Goal: Task Accomplishment & Management: Manage account settings

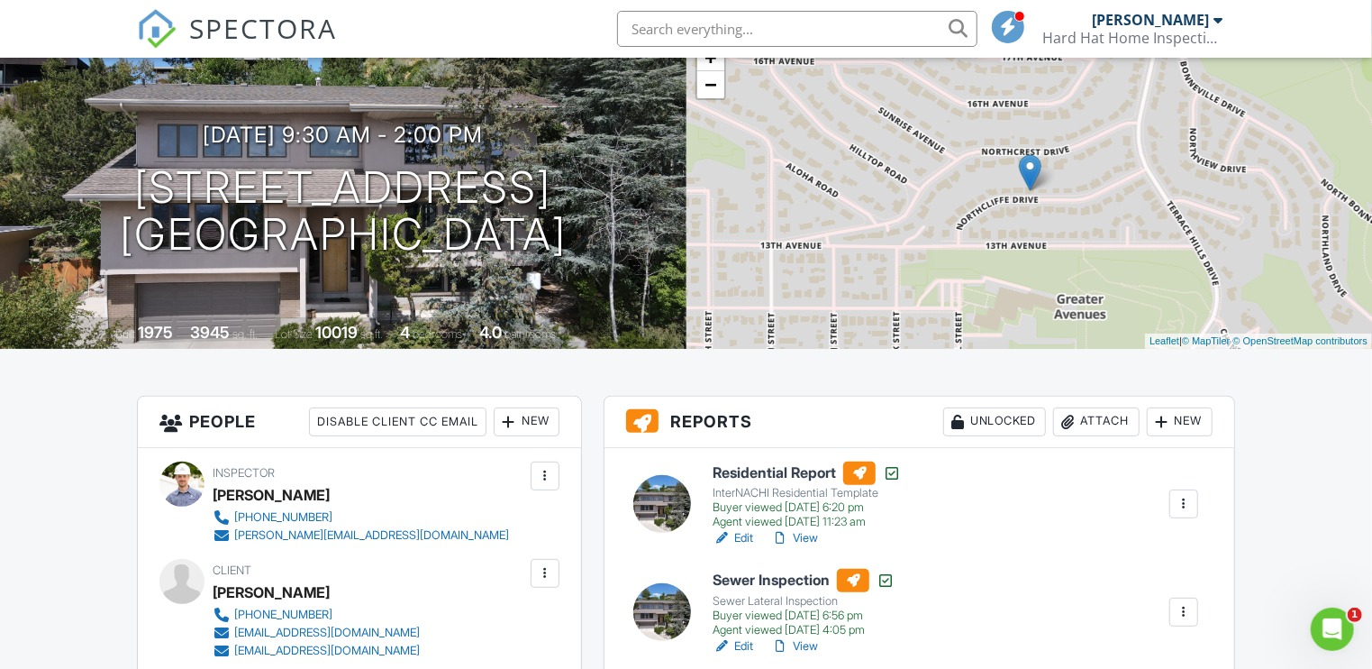
scroll to position [236, 0]
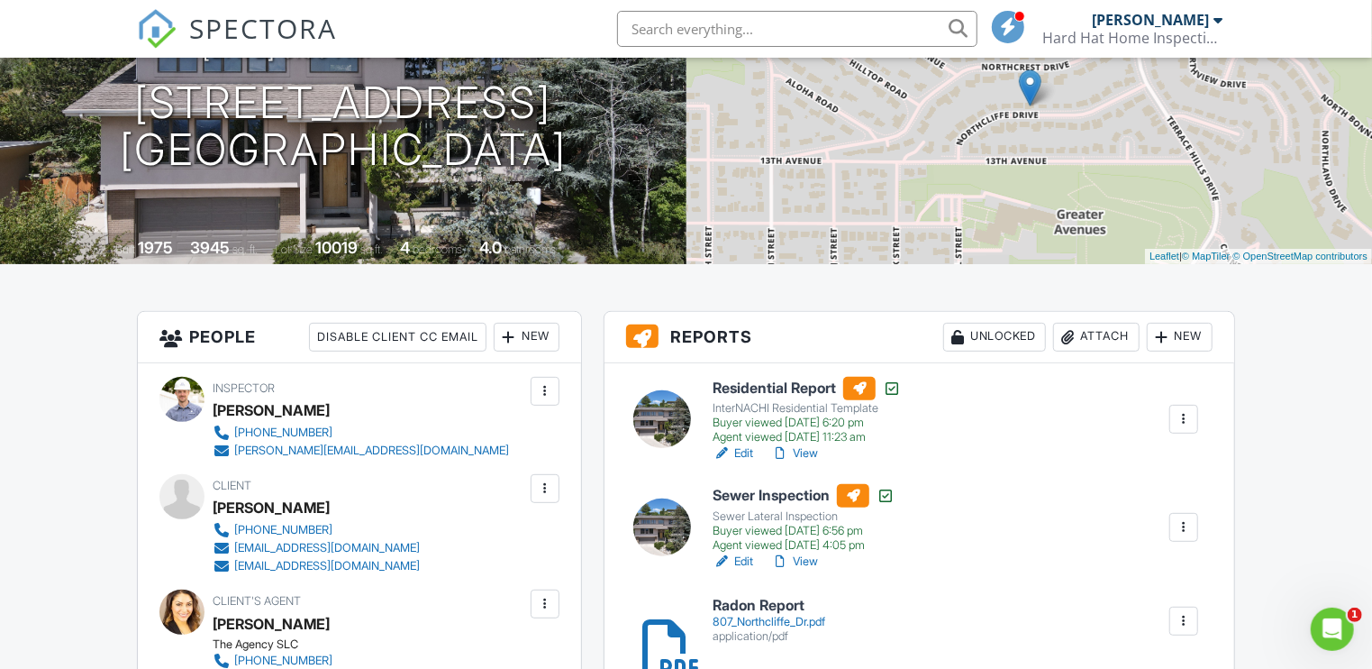
click at [1099, 337] on div "Attach" at bounding box center [1096, 337] width 86 height 29
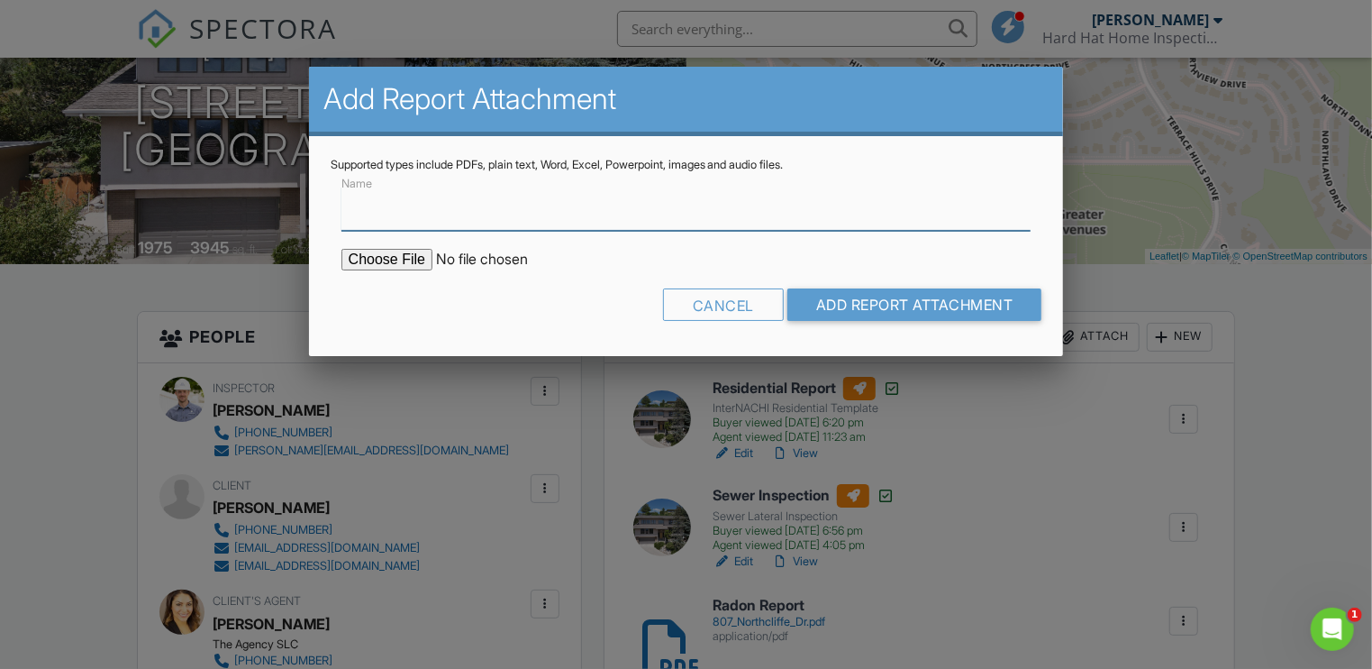
click at [421, 219] on input "Name" at bounding box center [686, 209] width 690 height 44
type input "Meth Test Results"
click at [398, 255] on input "file" at bounding box center [494, 260] width 306 height 22
type input "C:\fakepath\2523524-Report.pdf"
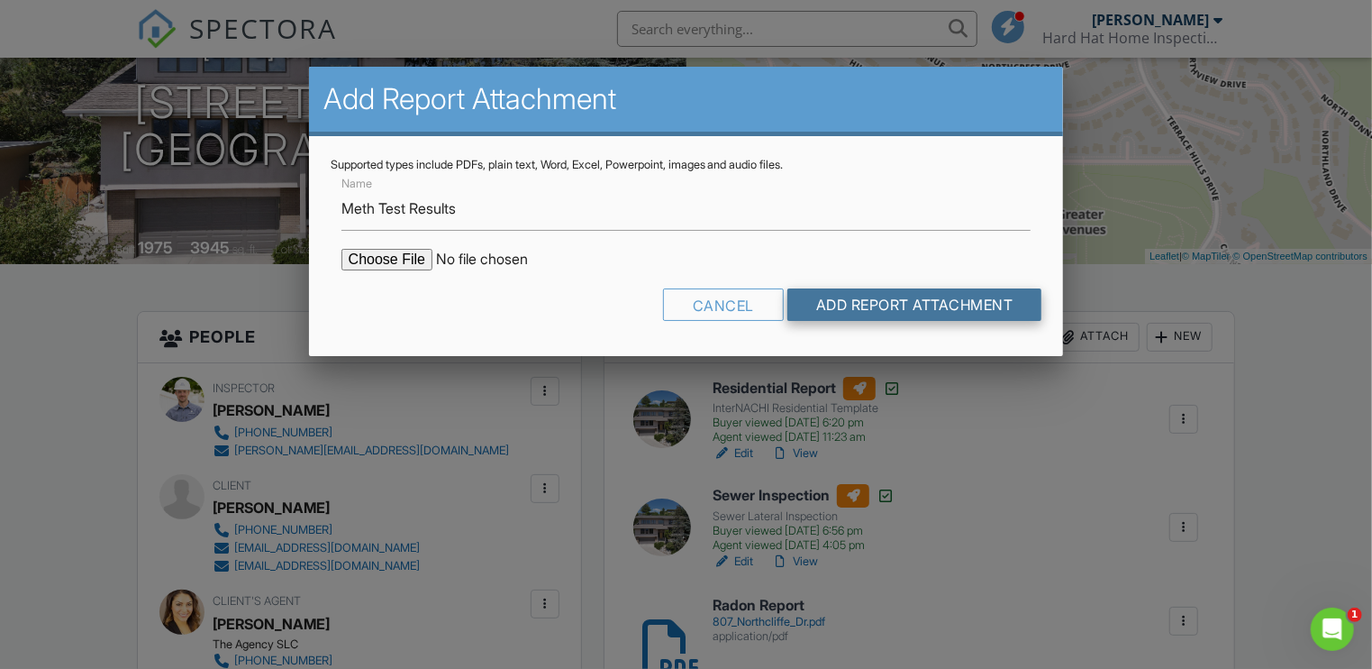
click at [864, 307] on input "Add Report Attachment" at bounding box center [914, 304] width 255 height 32
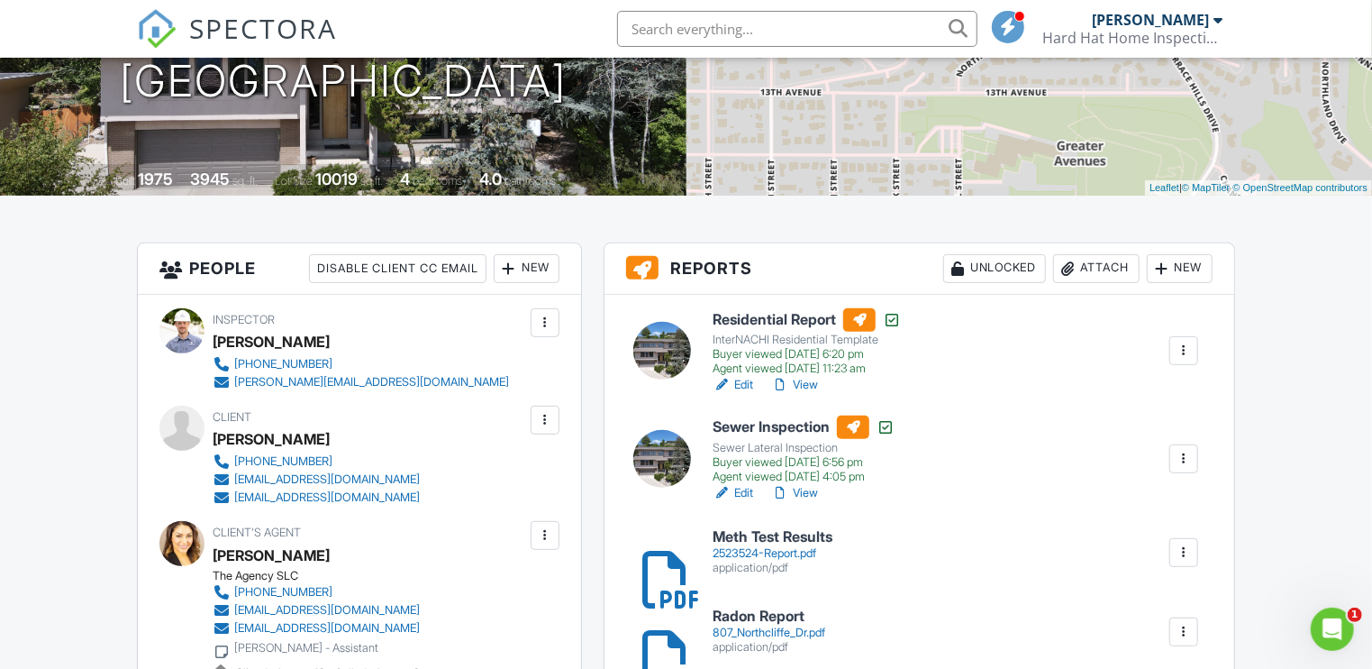
scroll to position [311, 0]
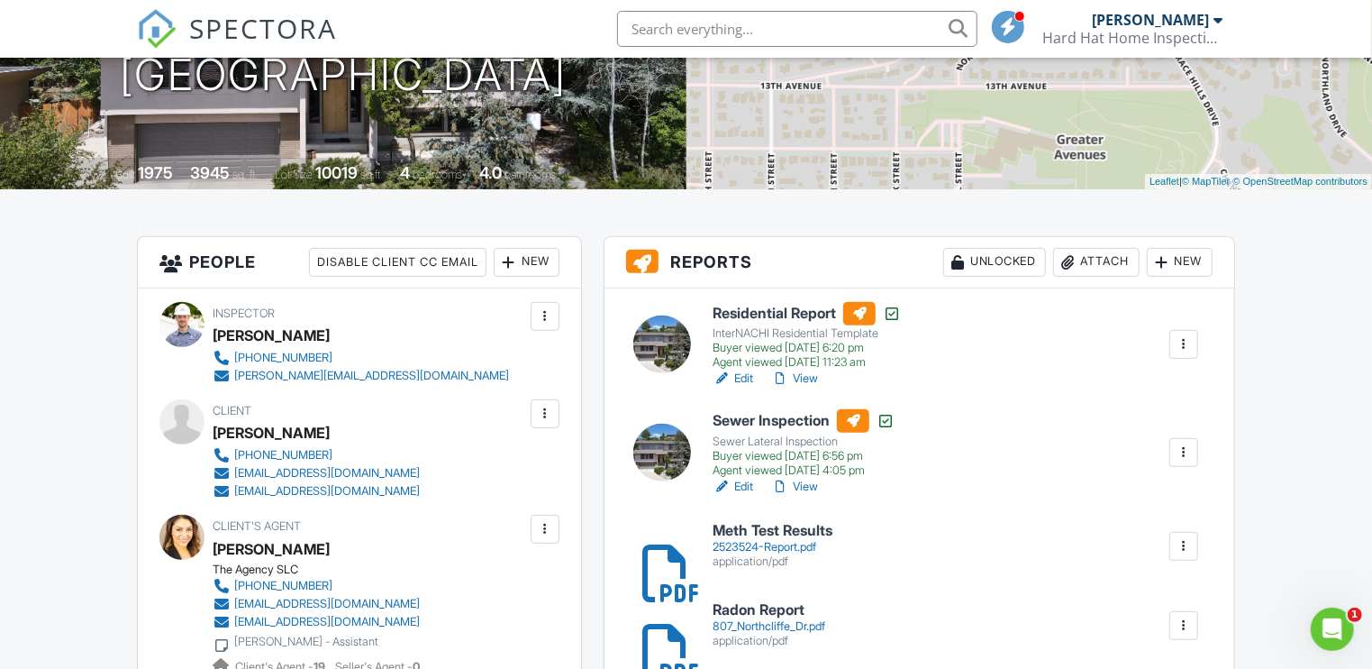
click at [746, 378] on link "Edit" at bounding box center [733, 378] width 41 height 18
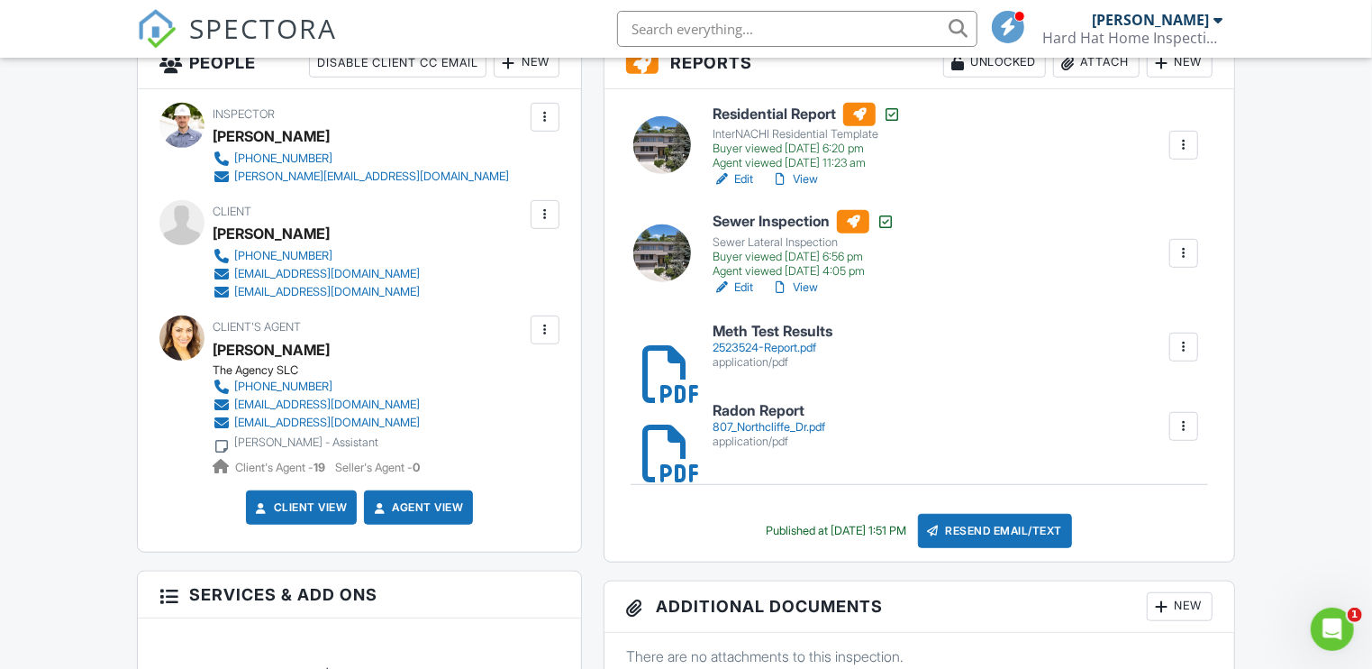
scroll to position [515, 0]
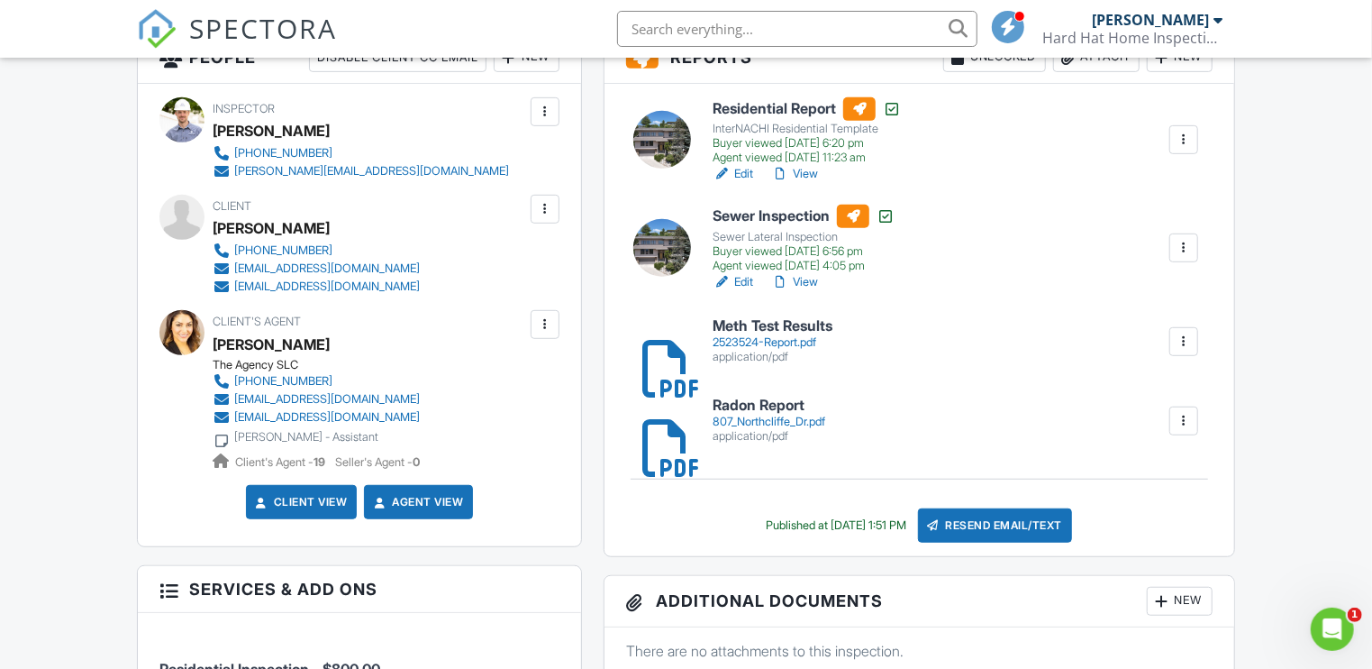
click at [1016, 518] on div "Resend Email/Text" at bounding box center [995, 525] width 155 height 34
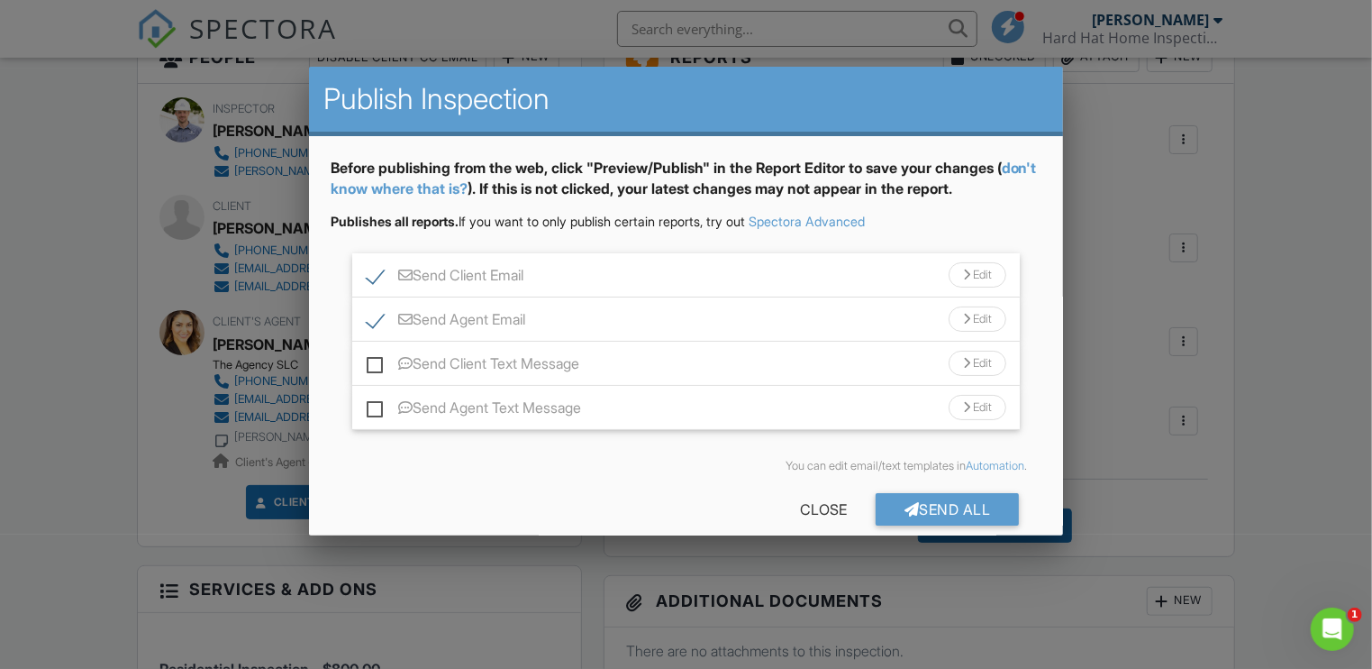
click at [976, 272] on div "Edit" at bounding box center [978, 274] width 58 height 25
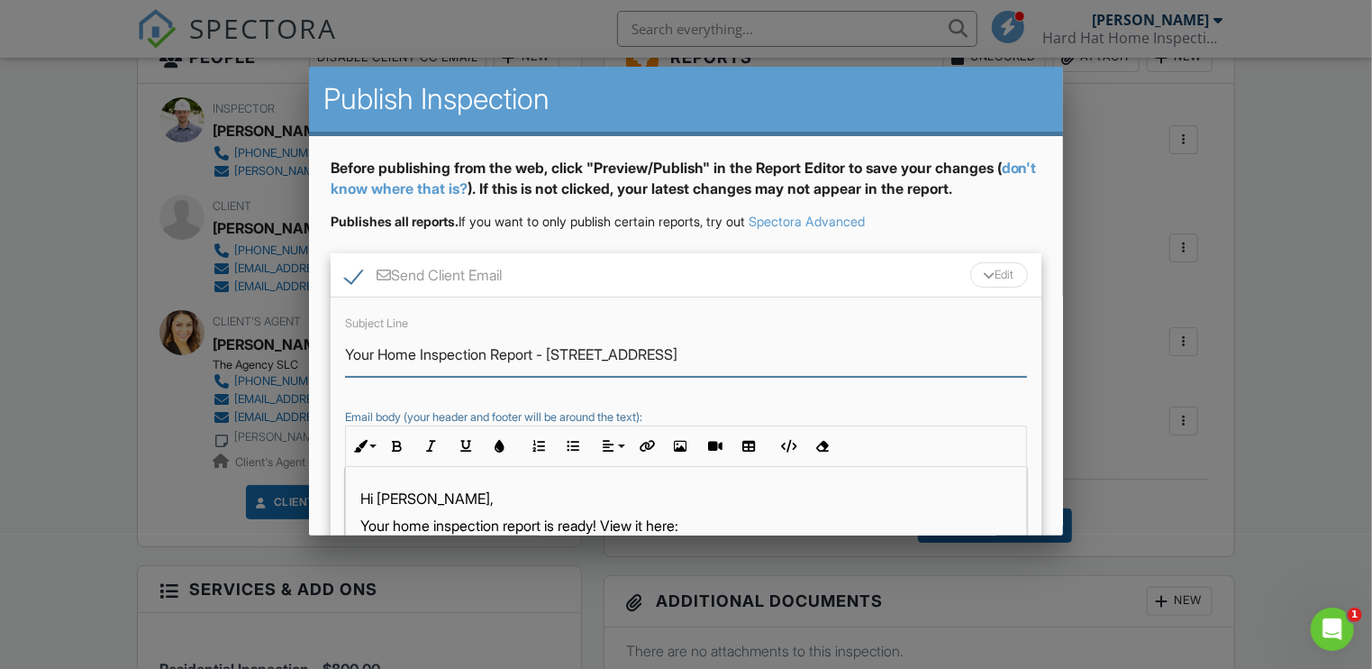
drag, startPoint x: 545, startPoint y: 351, endPoint x: 336, endPoint y: 350, distance: 209.0
click at [336, 350] on div "Subject Line Your Home Inspection Report - 807 Northcliffe Dr N Email body (you…" at bounding box center [687, 457] width 712 height 320
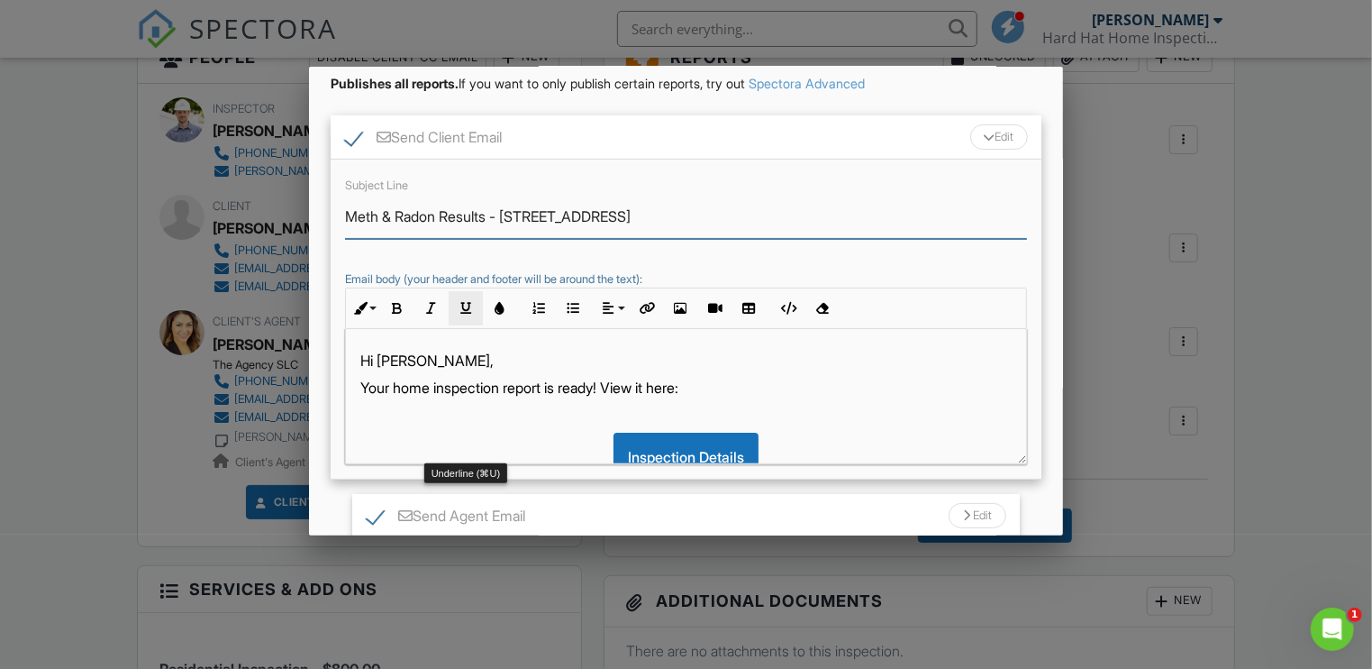
scroll to position [149, 0]
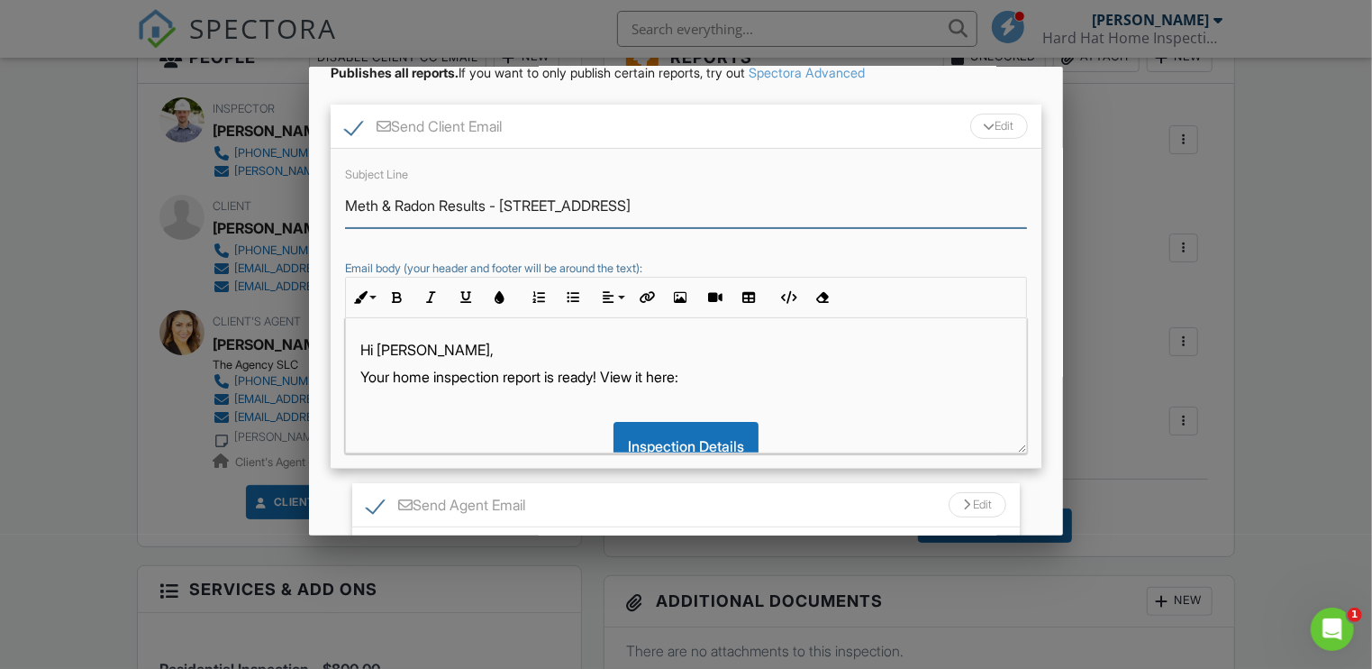
type input "Meth & Radon Results - 807 Northcliffe Dr N"
click at [404, 351] on p "Hi Erin," at bounding box center [686, 350] width 652 height 20
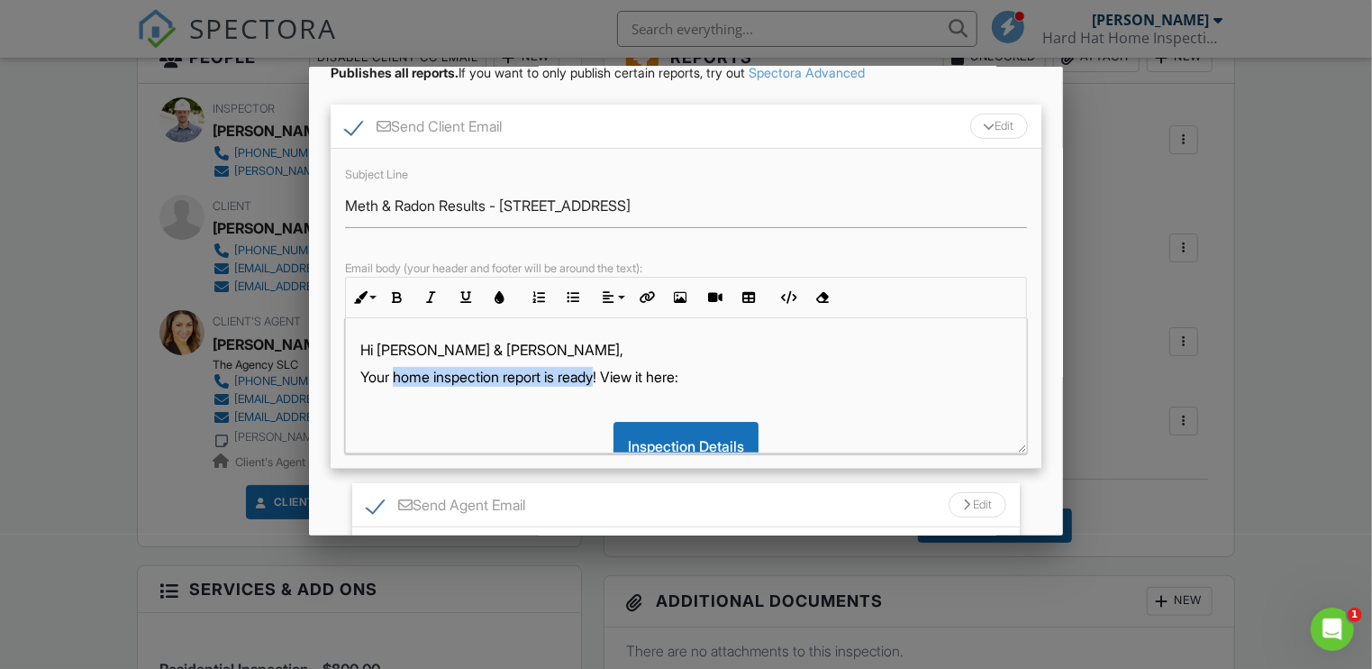
drag, startPoint x: 394, startPoint y: 379, endPoint x: 606, endPoint y: 370, distance: 212.8
click at [606, 370] on p "Your home inspection report is ready! View it here:" at bounding box center [686, 377] width 652 height 20
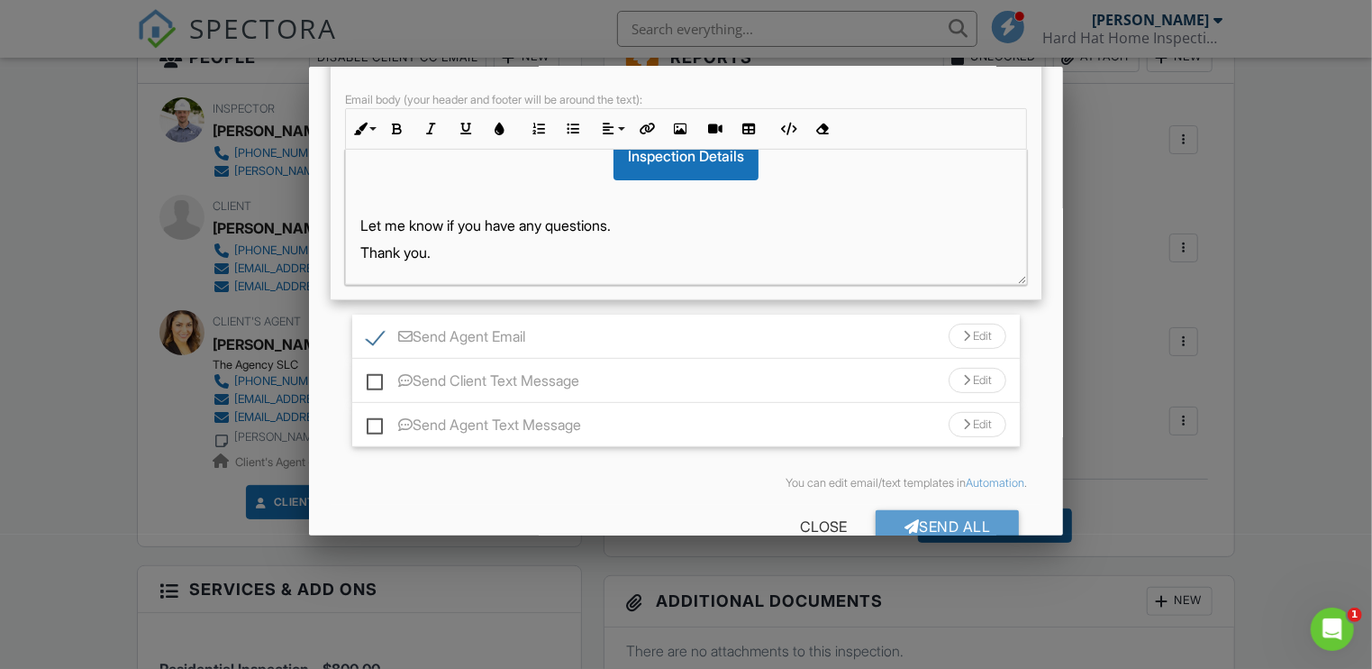
scroll to position [338, 0]
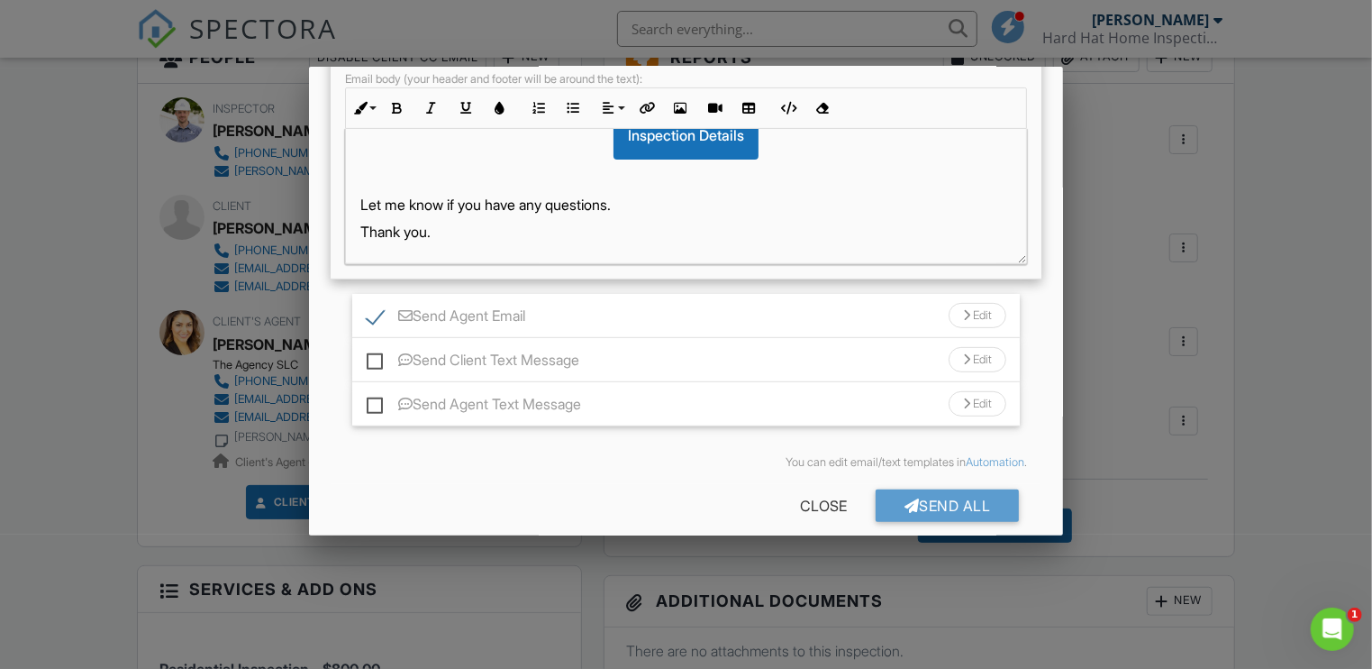
click at [979, 304] on div "Edit" at bounding box center [978, 315] width 58 height 25
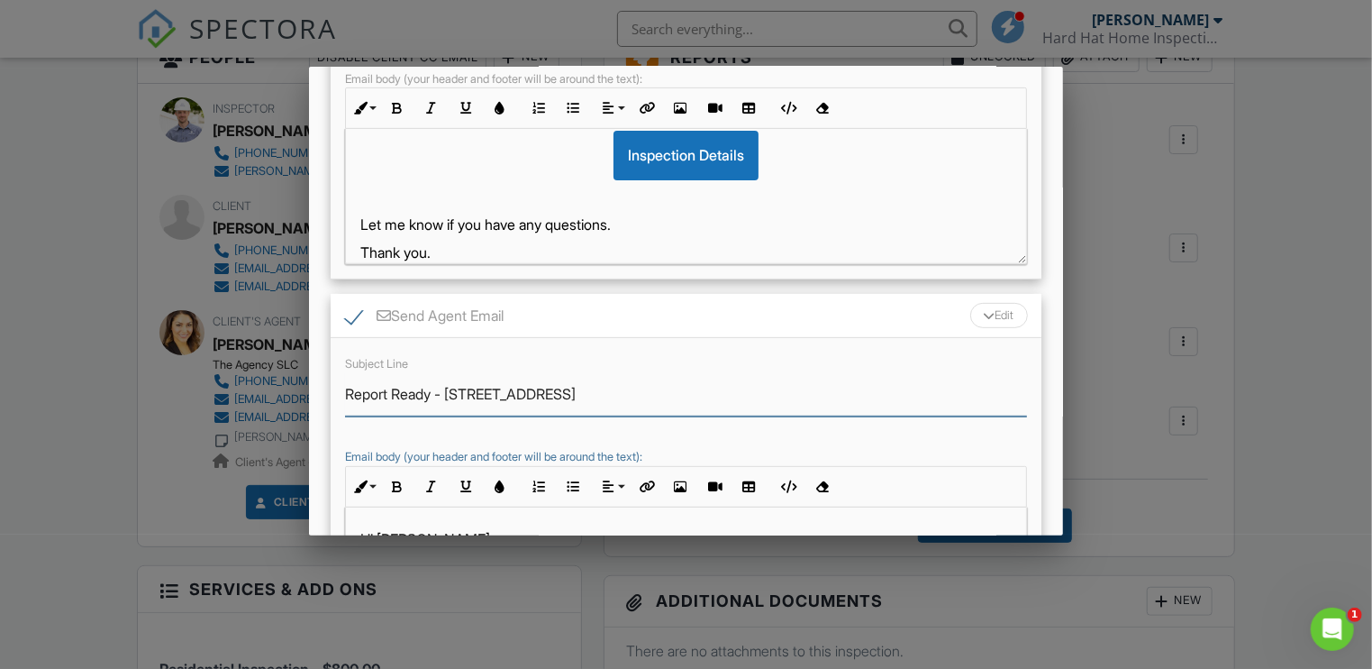
drag, startPoint x: 435, startPoint y: 395, endPoint x: 337, endPoint y: 395, distance: 98.2
click at [337, 395] on div "Subject Line Report Ready - 807 Northcliffe Dr N Email body (your header and fo…" at bounding box center [687, 498] width 712 height 320
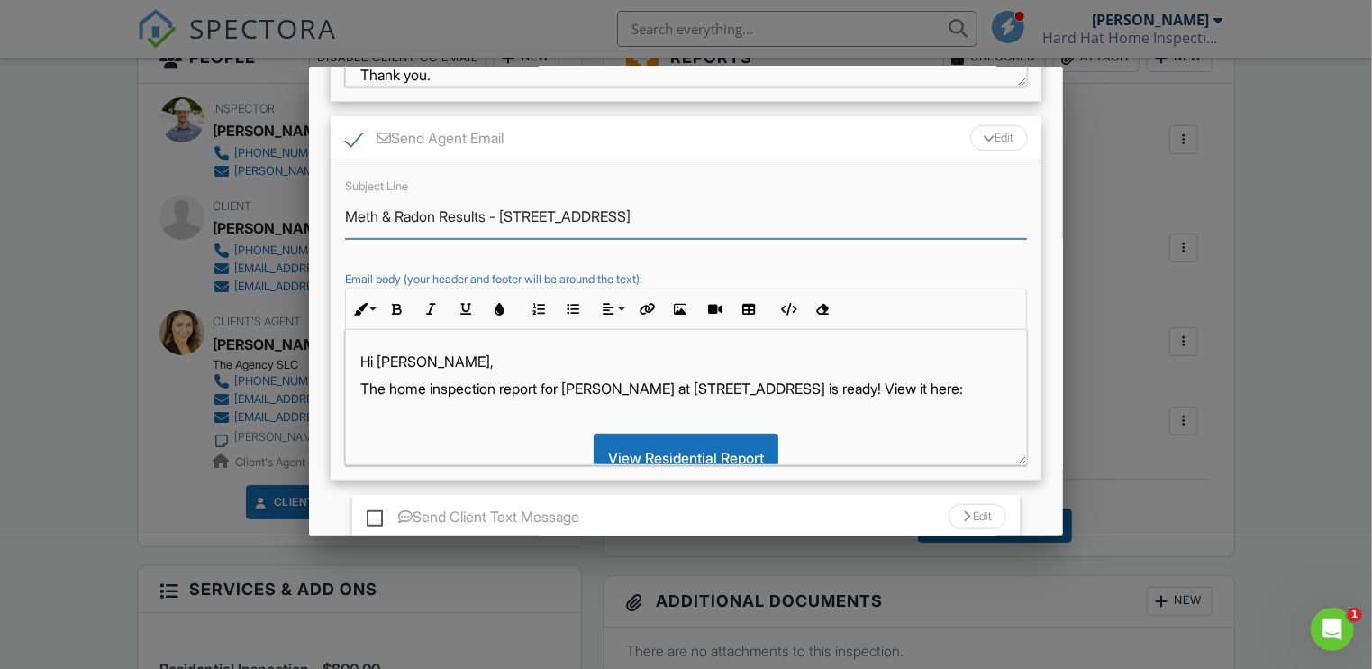
scroll to position [539, 0]
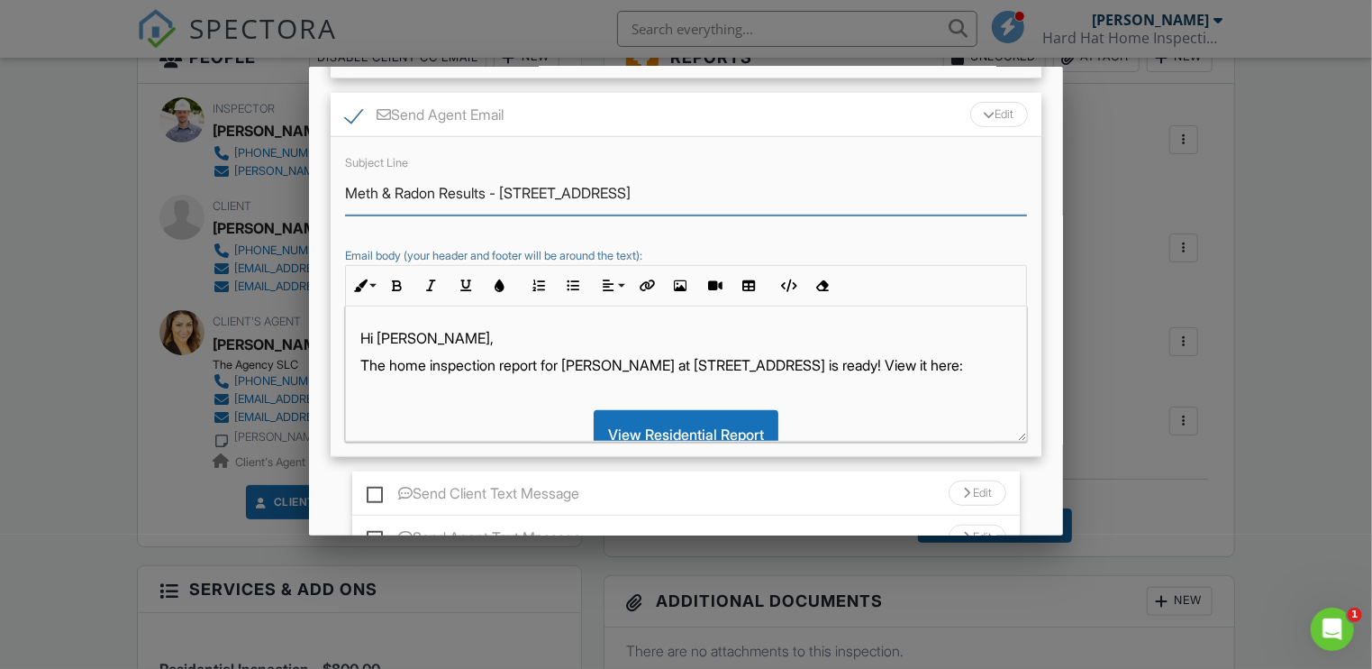
type input "Meth & Radon Results - 807 Northcliffe Dr N"
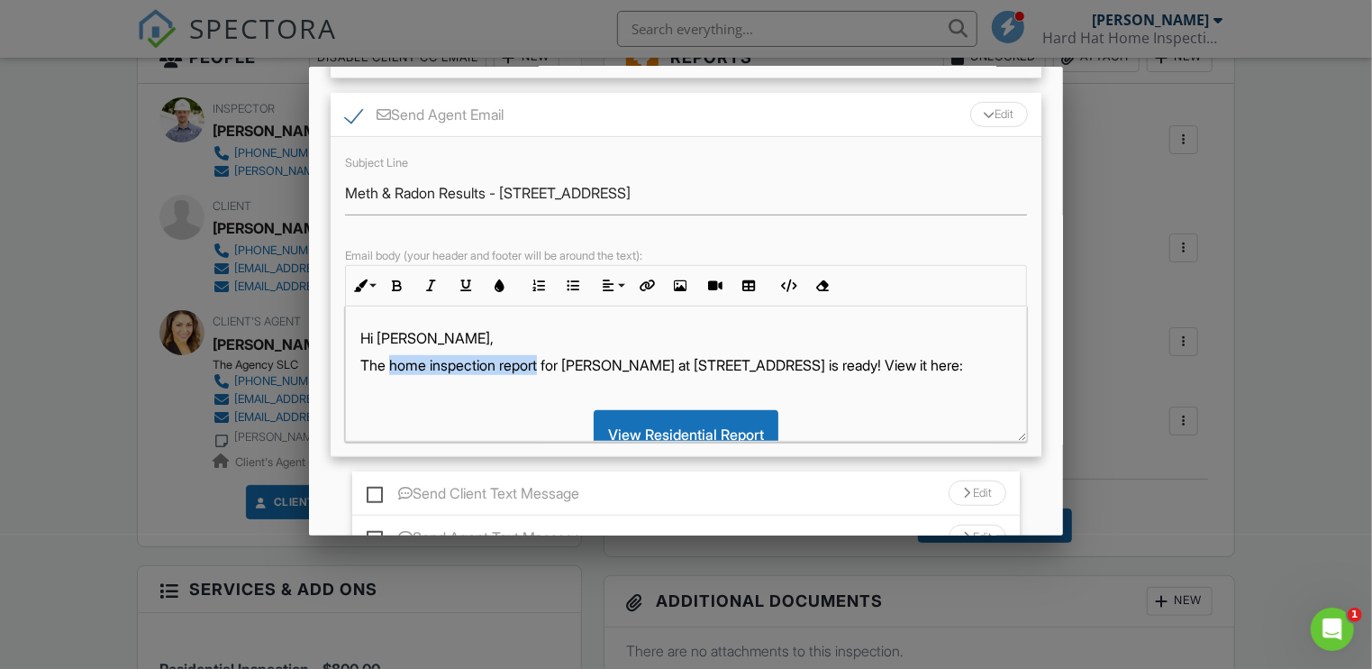
drag, startPoint x: 392, startPoint y: 369, endPoint x: 545, endPoint y: 356, distance: 153.8
click at [545, 356] on p "The home inspection report for Erin Lui at 807 Northcliffe Dr N is ready! View …" at bounding box center [686, 365] width 652 height 20
drag, startPoint x: 838, startPoint y: 364, endPoint x: 784, endPoint y: 365, distance: 54.1
click at [784, 365] on p "The meth and radon results for Erin Lui at 807 Northcliffe Dr N is ready! View …" at bounding box center [686, 365] width 652 height 20
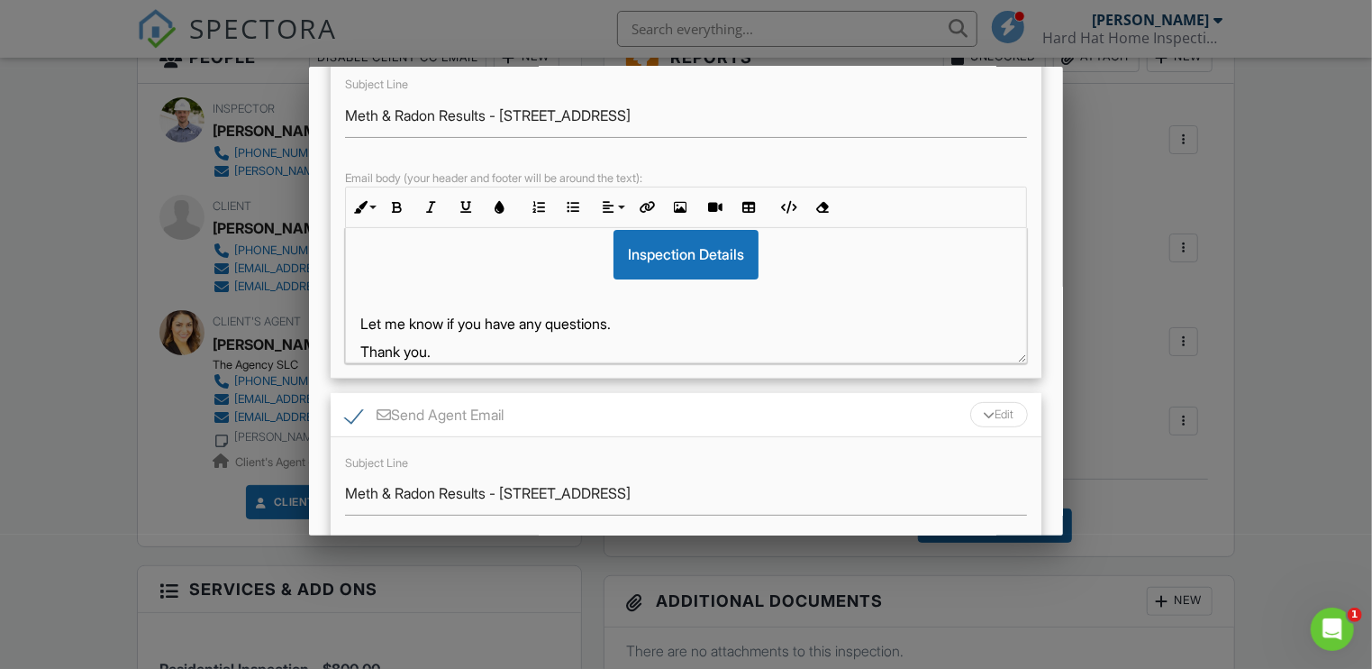
scroll to position [692, 0]
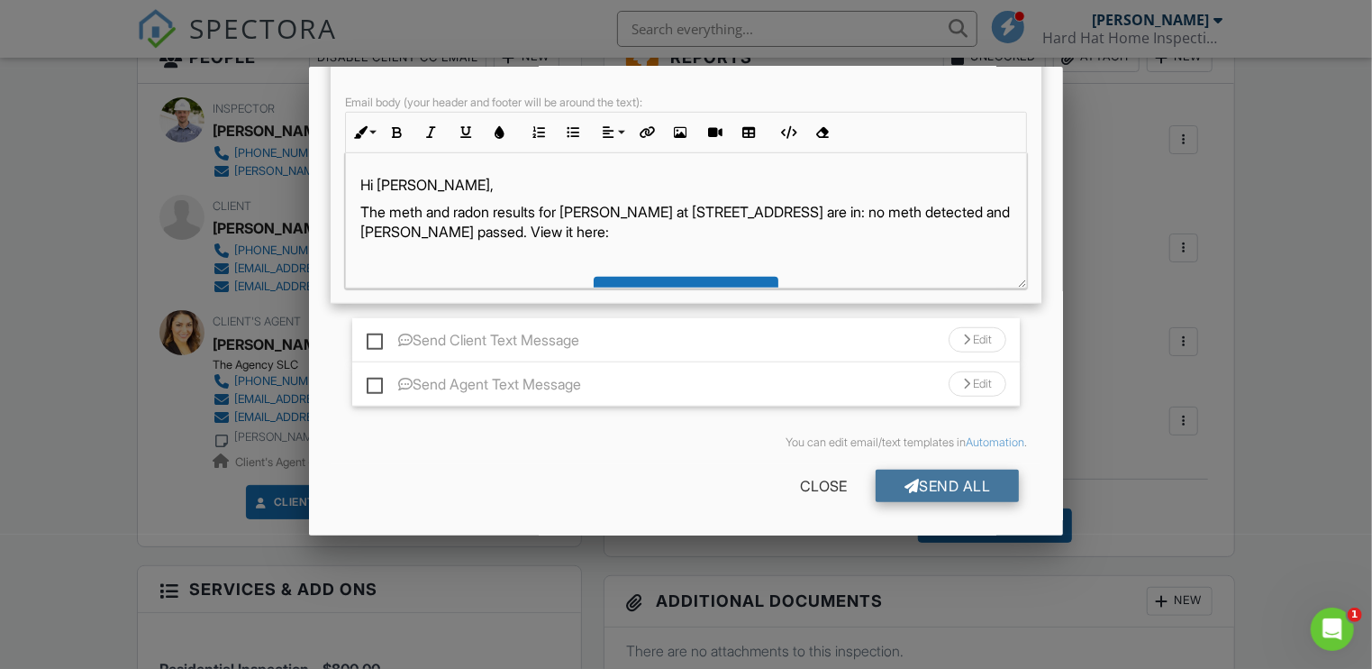
click at [930, 486] on div "Send All" at bounding box center [948, 485] width 144 height 32
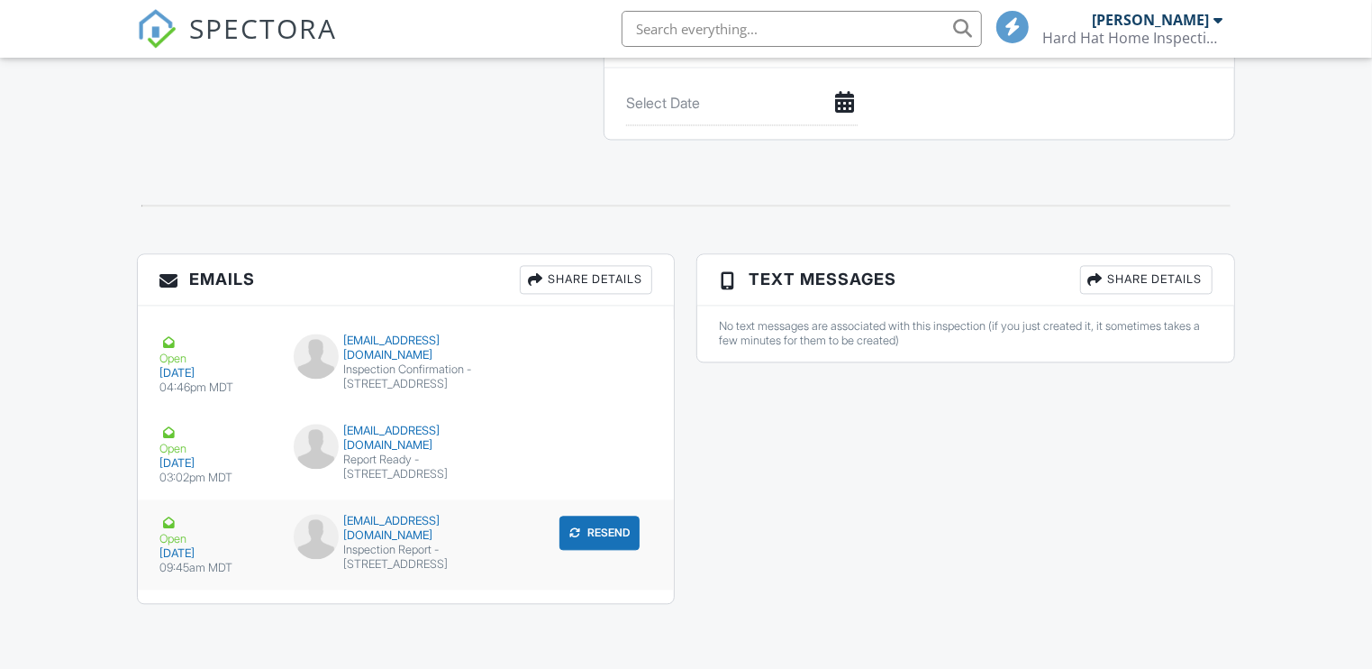
click at [591, 531] on button "Resend" at bounding box center [600, 532] width 80 height 34
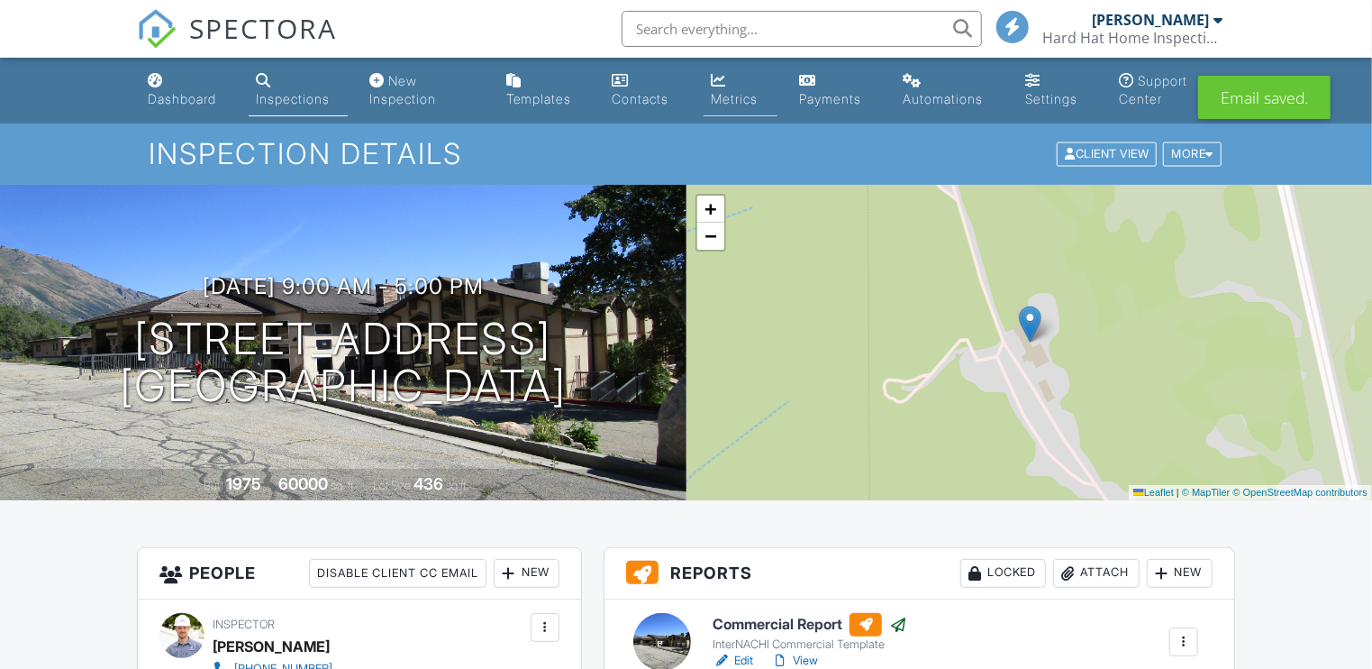
click at [736, 96] on div "Metrics" at bounding box center [734, 98] width 47 height 15
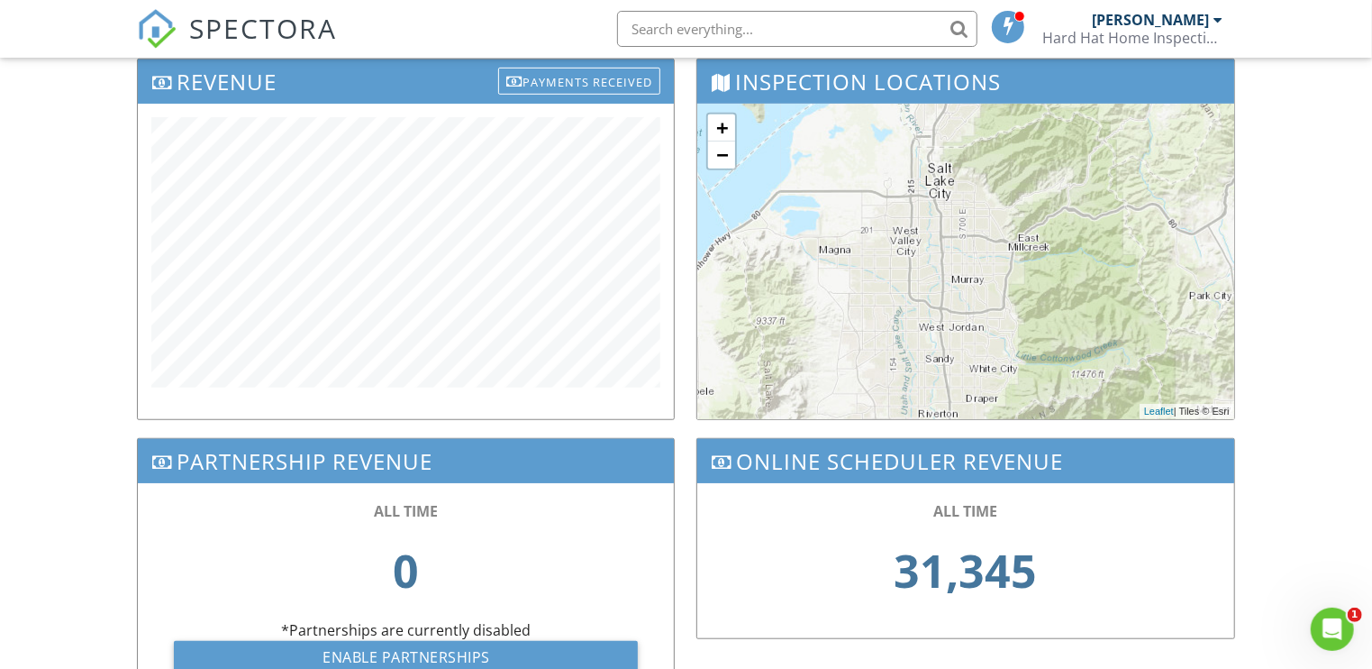
scroll to position [620, 0]
